Goal: Task Accomplishment & Management: Manage account settings

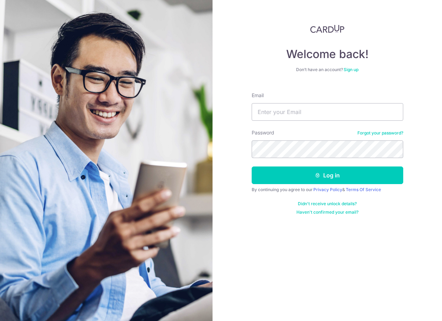
type input "[EMAIL_ADDRESS][DOMAIN_NAME]"
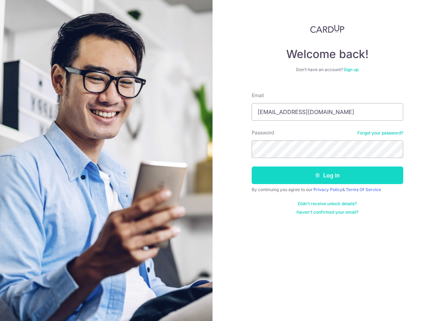
click at [304, 178] on button "Log in" at bounding box center [326, 176] width 151 height 18
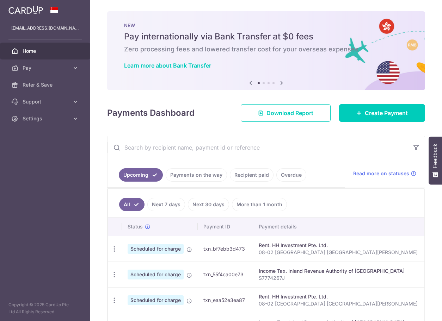
scroll to position [35, 0]
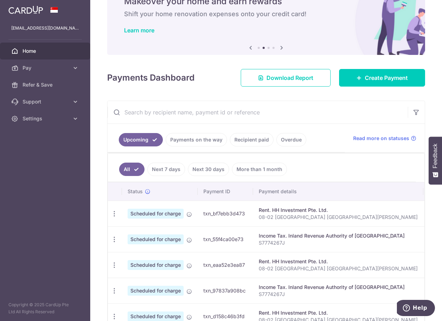
click at [251, 138] on link "Recipient paid" at bounding box center [252, 139] width 44 height 13
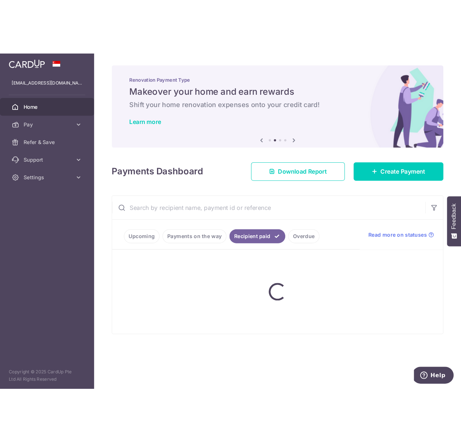
scroll to position [0, 0]
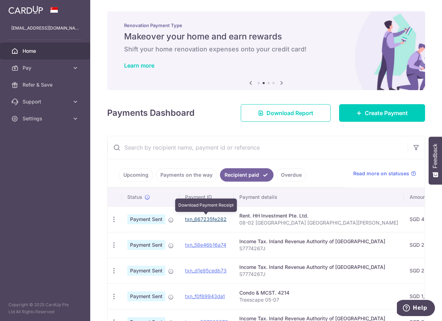
click at [195, 219] on link "txn_667235fe282" at bounding box center [206, 219] width 42 height 6
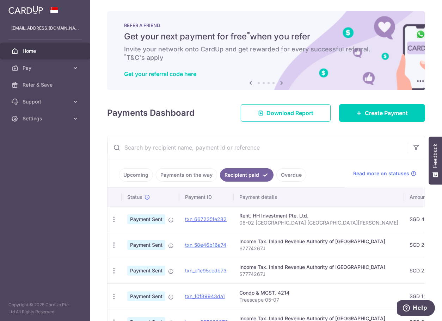
click at [147, 174] on link "Upcoming" at bounding box center [136, 174] width 34 height 13
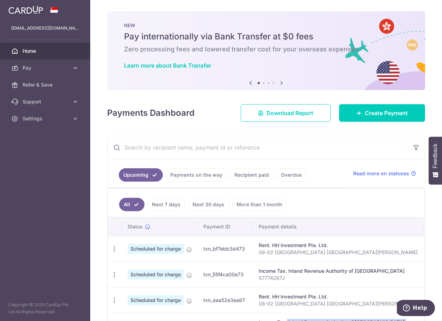
drag, startPoint x: 263, startPoint y: 321, endPoint x: 285, endPoint y: 433, distance: 114.1
click at [285, 321] on html "[EMAIL_ADDRESS][DOMAIN_NAME] Home Pay Payments Recipients Cards Refer & Save Su…" at bounding box center [221, 160] width 442 height 321
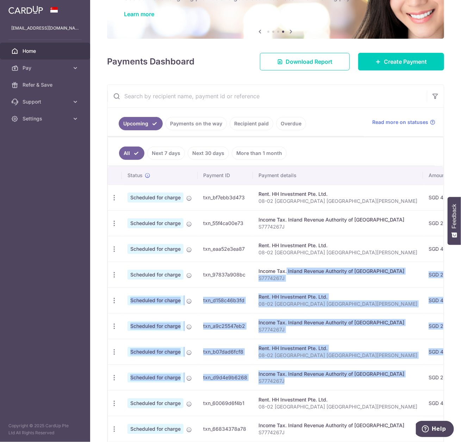
scroll to position [102, 0]
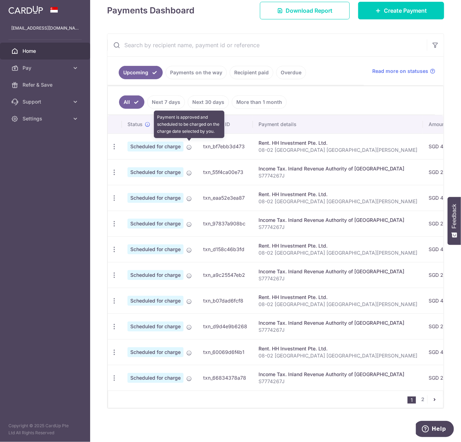
click at [187, 146] on icon at bounding box center [189, 147] width 6 height 6
click at [111, 144] on icon "button" at bounding box center [114, 146] width 7 height 7
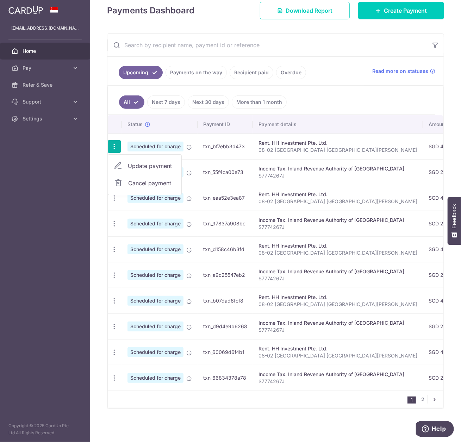
click at [140, 163] on span "Update payment" at bounding box center [152, 166] width 48 height 8
radio input "true"
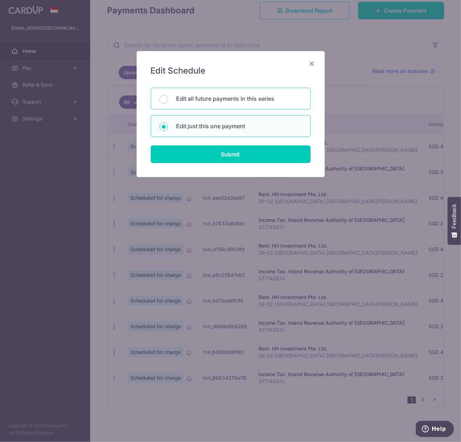
click at [206, 96] on p "Edit all future payments in this series" at bounding box center [238, 98] width 125 height 8
click at [168, 96] on input "Edit all future payments in this series" at bounding box center [164, 99] width 8 height 8
radio input "true"
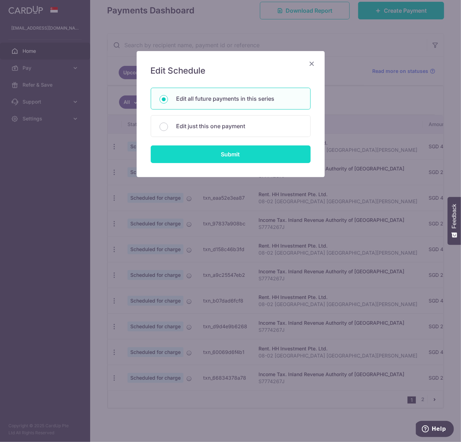
click at [213, 154] on input "Submit" at bounding box center [231, 154] width 160 height 18
radio input "true"
type input "4,600.00"
type input "08-02 [GEOGRAPHIC_DATA] [GEOGRAPHIC_DATA][PERSON_NAME]"
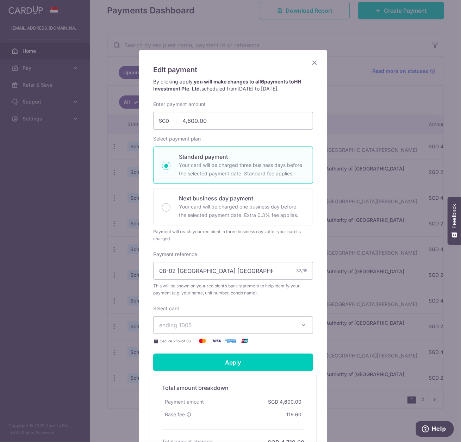
scroll to position [0, 0]
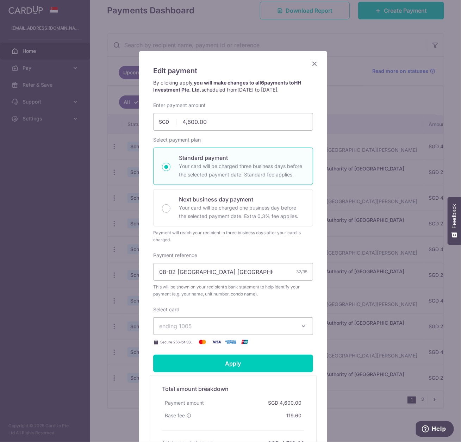
click at [313, 62] on icon "Close" at bounding box center [314, 63] width 8 height 9
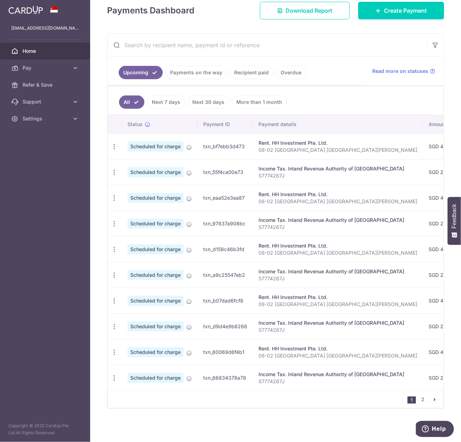
click at [73, 188] on aside "[EMAIL_ADDRESS][DOMAIN_NAME] Home Pay Payments Recipients Cards Refer & Save Su…" at bounding box center [45, 221] width 90 height 442
click at [74, 67] on icon at bounding box center [75, 67] width 7 height 7
click at [265, 410] on div "× Pause Schedule Pause all future payments in this series Pause just this one p…" at bounding box center [275, 221] width 371 height 442
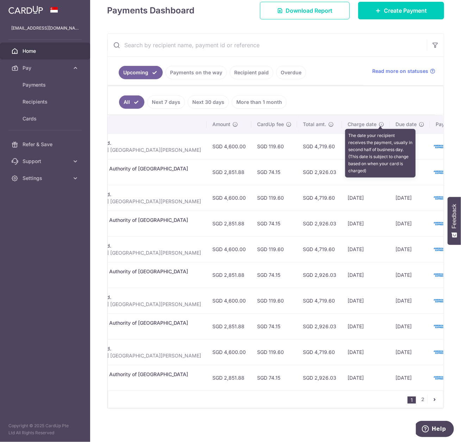
click at [419, 121] on icon at bounding box center [422, 124] width 6 height 6
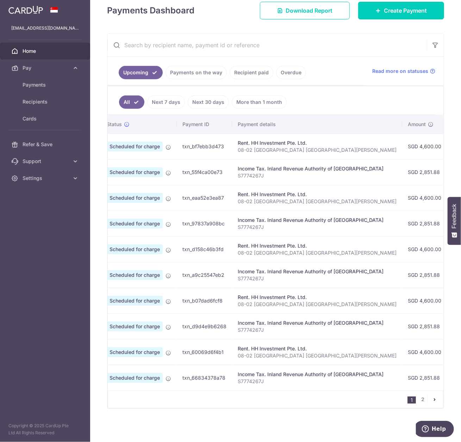
scroll to position [0, 0]
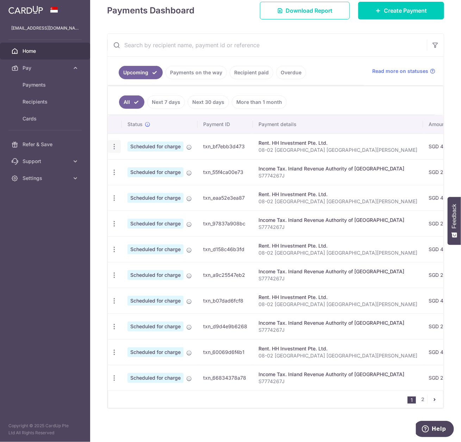
click at [112, 146] on icon "button" at bounding box center [114, 146] width 7 height 7
click at [146, 163] on span "Update payment" at bounding box center [152, 166] width 48 height 8
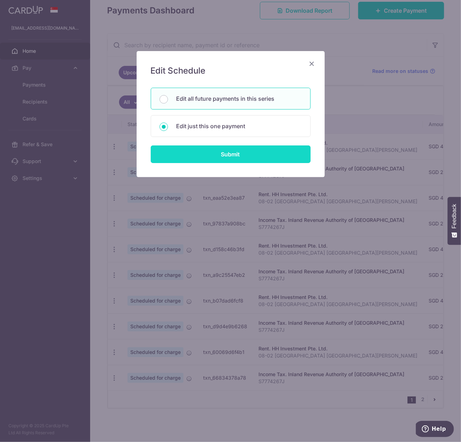
click at [237, 152] on input "Submit" at bounding box center [231, 154] width 160 height 18
radio input "true"
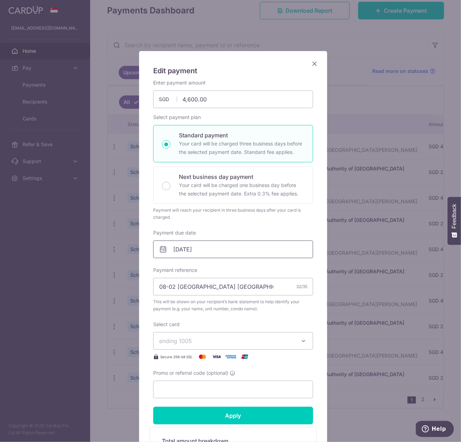
click at [206, 251] on input "[DATE]" at bounding box center [233, 249] width 160 height 18
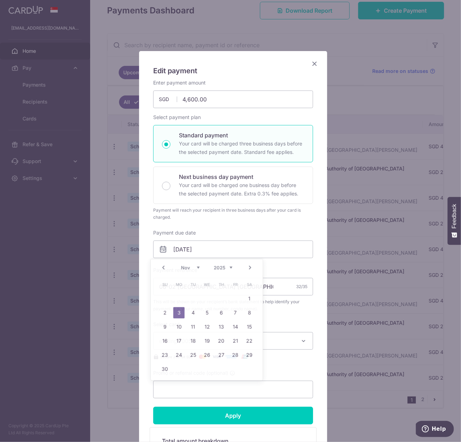
click at [273, 218] on div "Payment will reach your recipient in three business days after your card is cha…" at bounding box center [233, 214] width 160 height 14
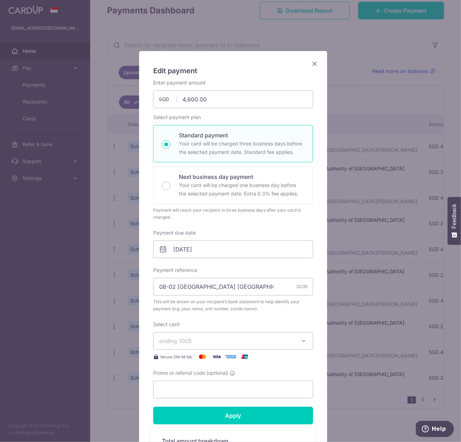
click at [160, 251] on icon at bounding box center [163, 249] width 8 height 8
click at [186, 246] on input "[DATE]" at bounding box center [233, 249] width 160 height 18
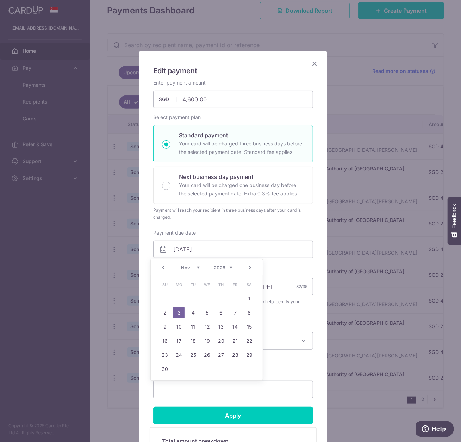
click at [313, 62] on icon "Close" at bounding box center [314, 63] width 8 height 9
